Goal: Task Accomplishment & Management: Use online tool/utility

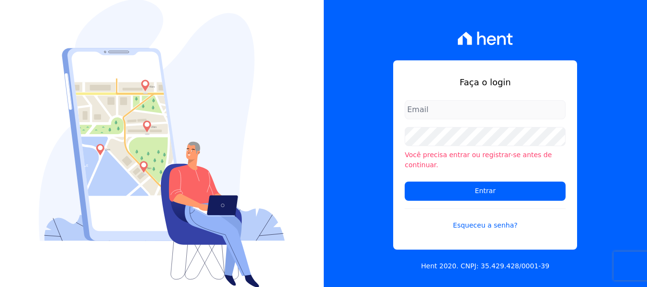
type input "[PERSON_NAME][EMAIL_ADDRESS][DOMAIN_NAME]"
click at [491, 195] on form "[PERSON_NAME][EMAIL_ADDRESS][DOMAIN_NAME] Você precisa entrar ou registrar-[PER…" at bounding box center [485, 171] width 161 height 142
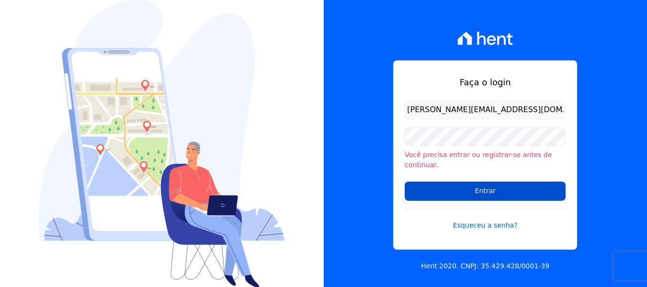
click at [488, 188] on input "Entrar" at bounding box center [485, 190] width 161 height 19
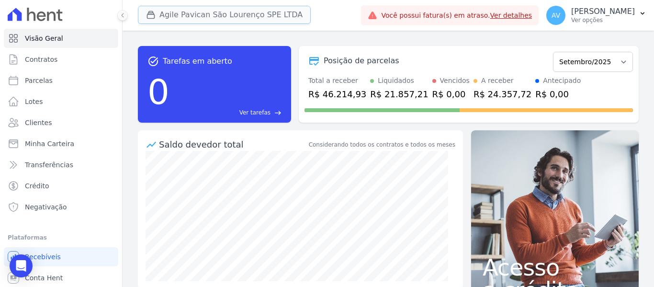
click at [215, 20] on button "Agile Pavican São Lourenço SPE LTDA" at bounding box center [224, 15] width 173 height 18
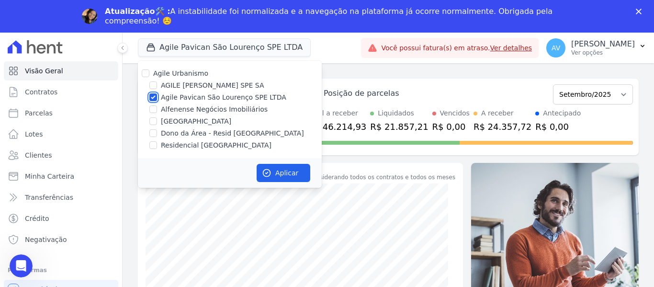
click at [154, 99] on input "Agile Pavican São Lourenço SPE LTDA" at bounding box center [153, 97] width 8 height 8
checkbox input "false"
click at [152, 136] on input "Dono da Área - Resid [GEOGRAPHIC_DATA]" at bounding box center [153, 133] width 8 height 8
checkbox input "true"
click at [153, 152] on div "Agile Urbanismo AGILE [PERSON_NAME] SPE SA [GEOGRAPHIC_DATA][PERSON_NAME] SPE L…" at bounding box center [230, 109] width 184 height 97
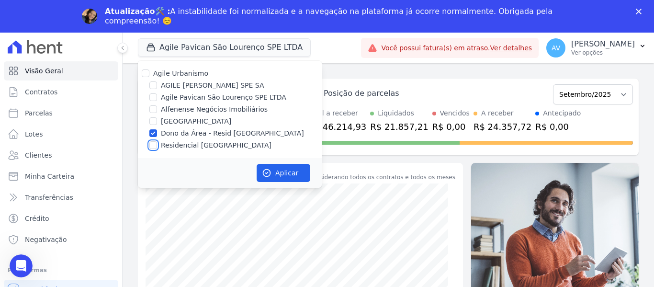
click at [153, 148] on input "Residencial [GEOGRAPHIC_DATA]" at bounding box center [153, 145] width 8 height 8
checkbox input "true"
click at [282, 174] on button "Aplicar" at bounding box center [284, 173] width 54 height 18
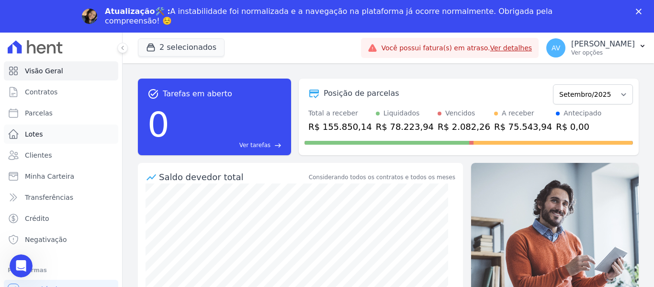
click at [50, 126] on link "Lotes" at bounding box center [61, 133] width 114 height 19
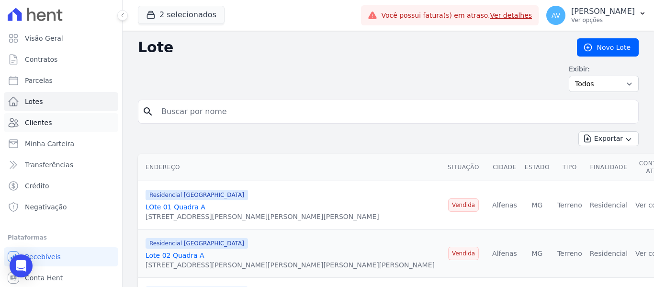
click at [57, 127] on link "Clientes" at bounding box center [61, 122] width 114 height 19
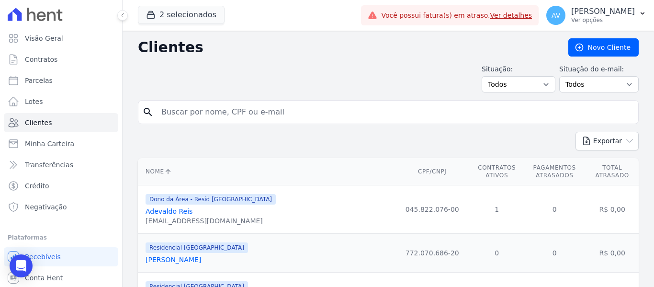
click at [213, 113] on input "search" at bounding box center [395, 111] width 479 height 19
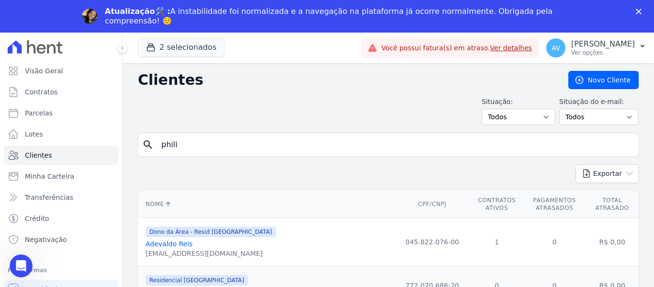
type input "phili"
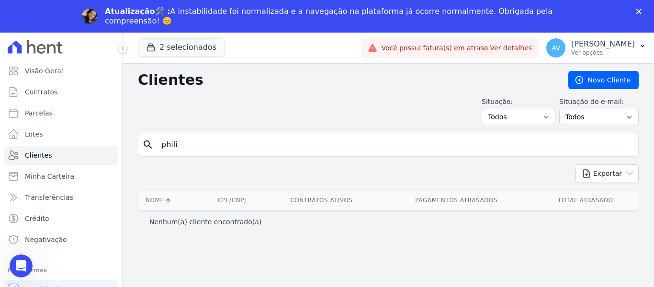
click at [209, 107] on div "Situação: Todos Adimplentes Inadimplentes Situação do e-mail: Todos Confirmado …" at bounding box center [388, 111] width 501 height 28
click at [204, 142] on input "phili" at bounding box center [395, 144] width 479 height 19
type input "phil"
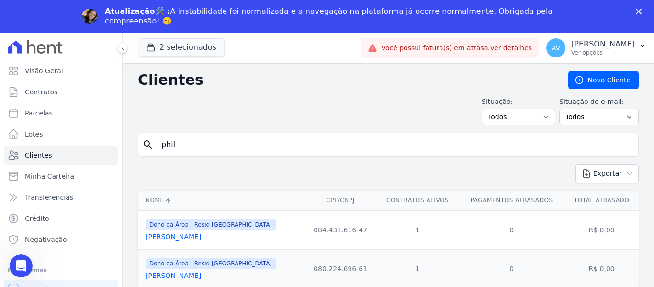
click at [192, 278] on link "[PERSON_NAME]" at bounding box center [174, 275] width 56 height 8
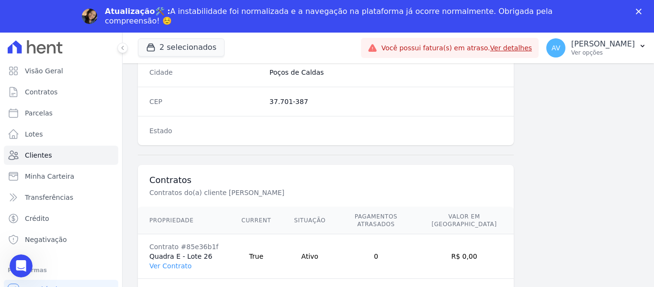
scroll to position [609, 0]
click at [177, 262] on td "Contrato #85e36b1f Quadra E - Lote 26 Ver Contrato" at bounding box center [184, 256] width 92 height 45
click at [177, 261] on link "Ver Contrato" at bounding box center [170, 265] width 42 height 8
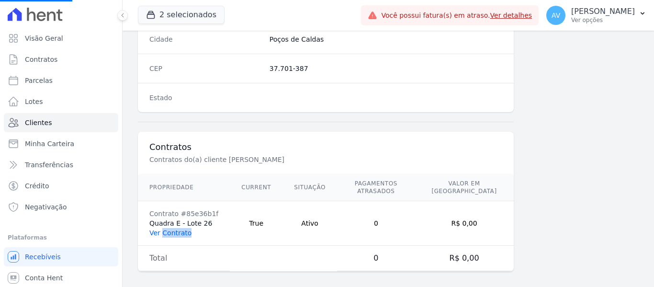
click at [181, 229] on link "Ver Contrato" at bounding box center [170, 233] width 42 height 8
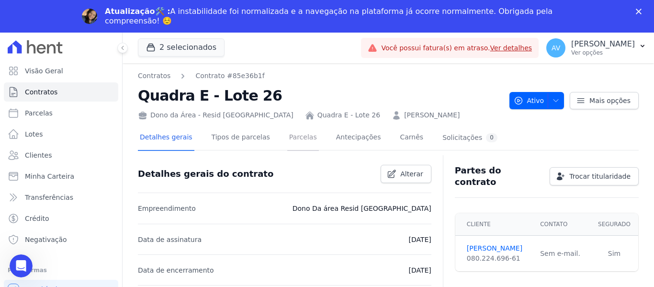
click at [291, 139] on link "Parcelas" at bounding box center [303, 137] width 32 height 25
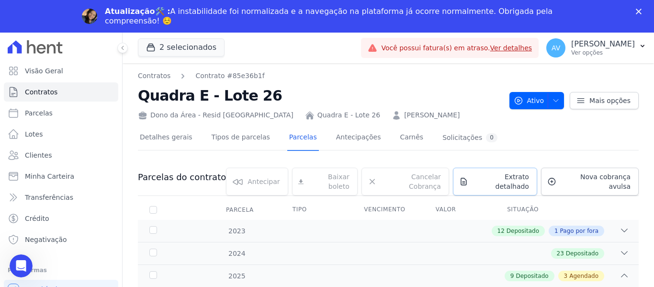
click at [499, 178] on span "Extrato detalhado" at bounding box center [500, 181] width 57 height 19
click at [610, 192] on span "Exportar XLSX" at bounding box center [620, 194] width 55 height 10
